Goal: Check status: Check status

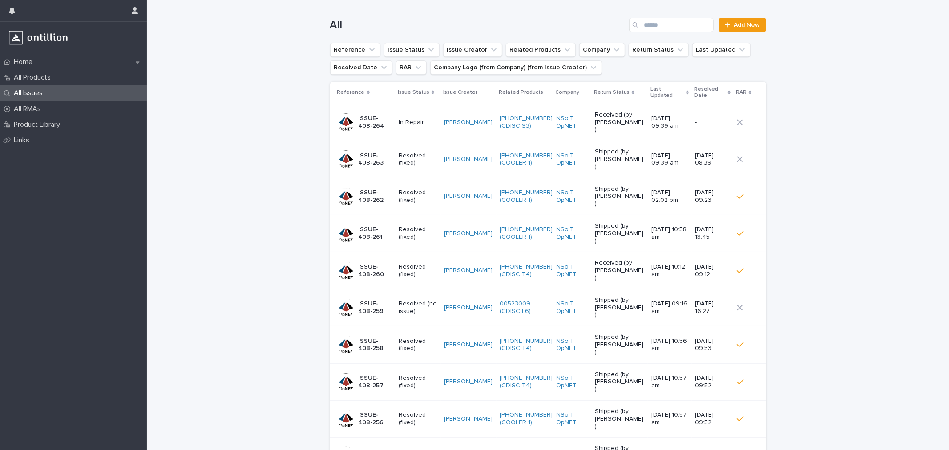
click at [45, 90] on p "All Issues" at bounding box center [30, 93] width 40 height 8
click at [69, 110] on div "All RMAs" at bounding box center [73, 109] width 147 height 16
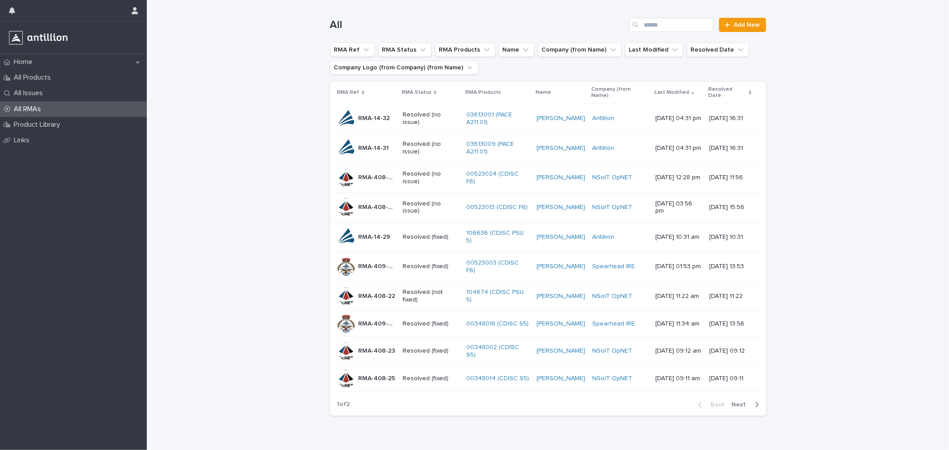
click at [403, 116] on p "Resolved (no issue)" at bounding box center [431, 118] width 56 height 15
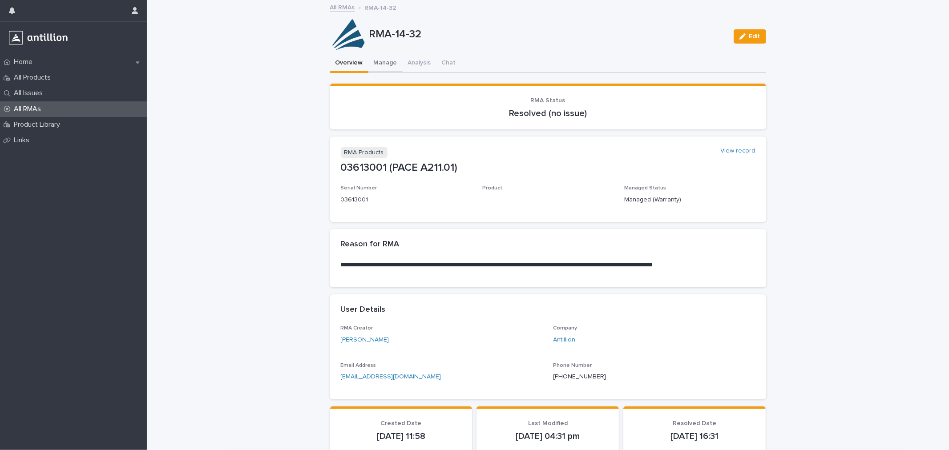
click at [384, 67] on button "Manage" at bounding box center [385, 63] width 34 height 19
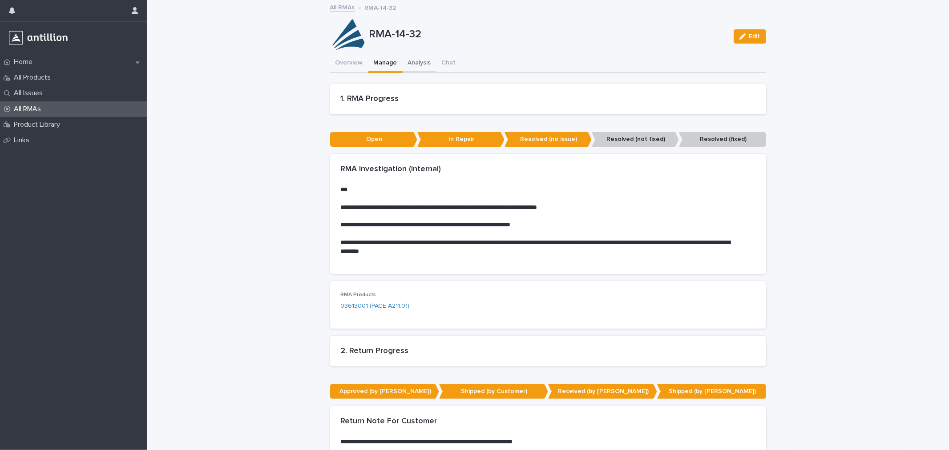
click at [408, 58] on button "Analysis" at bounding box center [420, 63] width 34 height 19
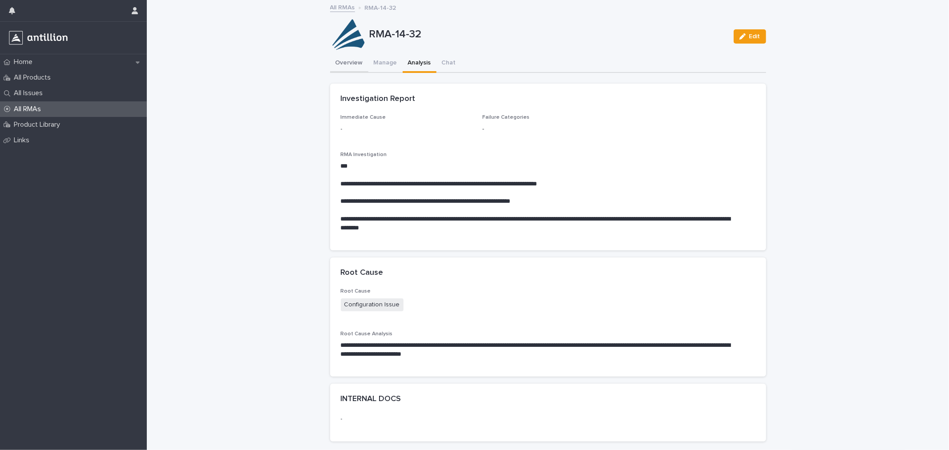
click at [350, 68] on button "Overview" at bounding box center [349, 63] width 38 height 19
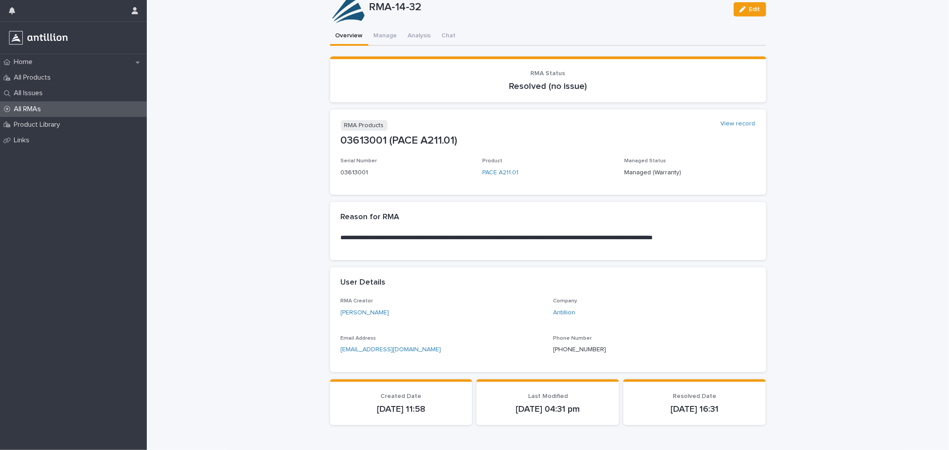
scroll to position [52, 0]
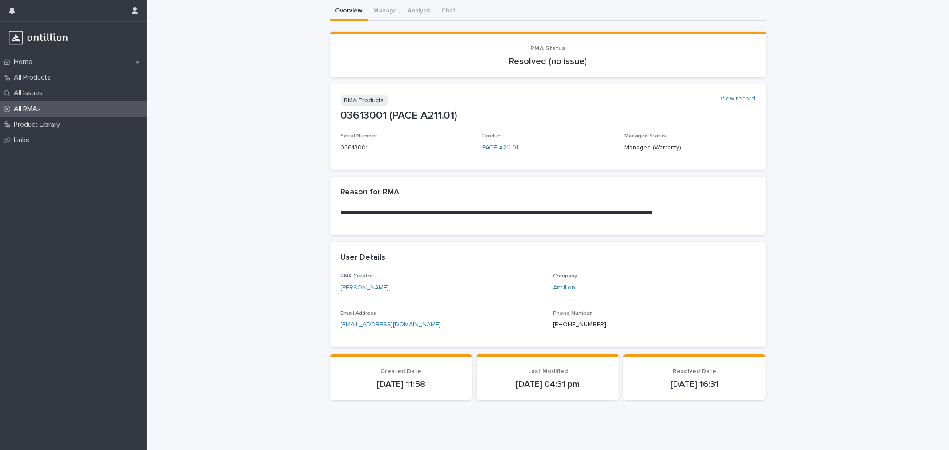
drag, startPoint x: 359, startPoint y: 379, endPoint x: 457, endPoint y: 375, distance: 97.5
click at [457, 377] on div "[DATE] 11:58" at bounding box center [401, 383] width 121 height 12
